Goal: Navigation & Orientation: Go to known website

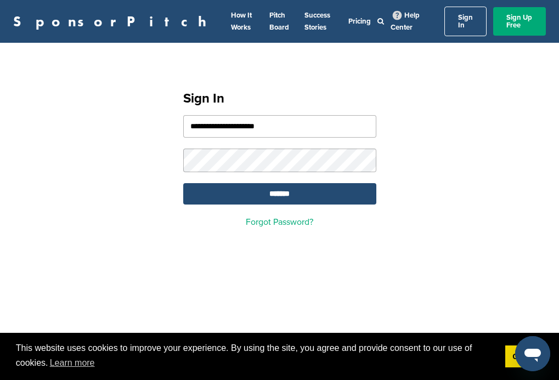
type input "**********"
click at [279, 188] on input "*******" at bounding box center [279, 193] width 193 height 21
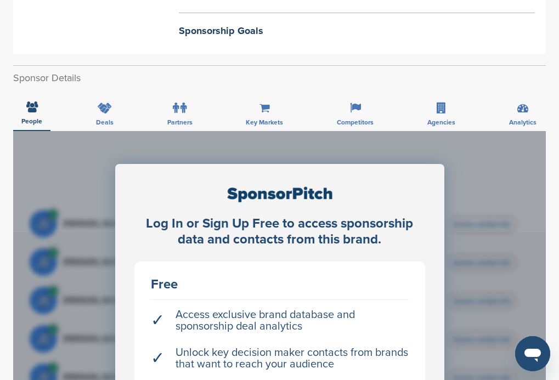
scroll to position [274, 0]
